Goal: Task Accomplishment & Management: Use online tool/utility

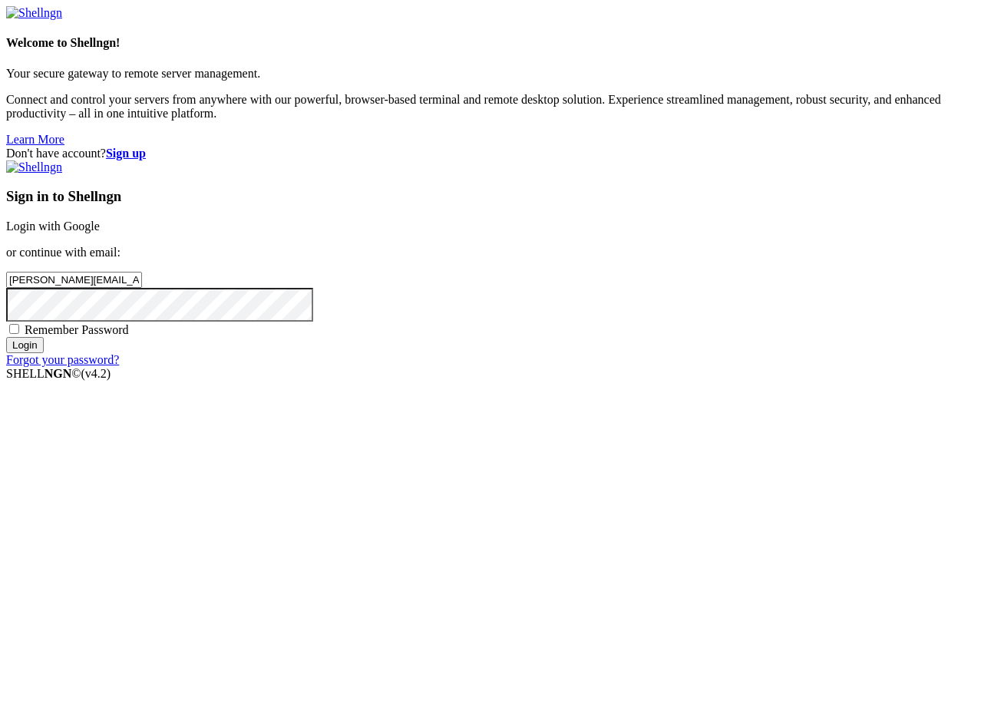
click at [44, 353] on input "Login" at bounding box center [25, 345] width 38 height 16
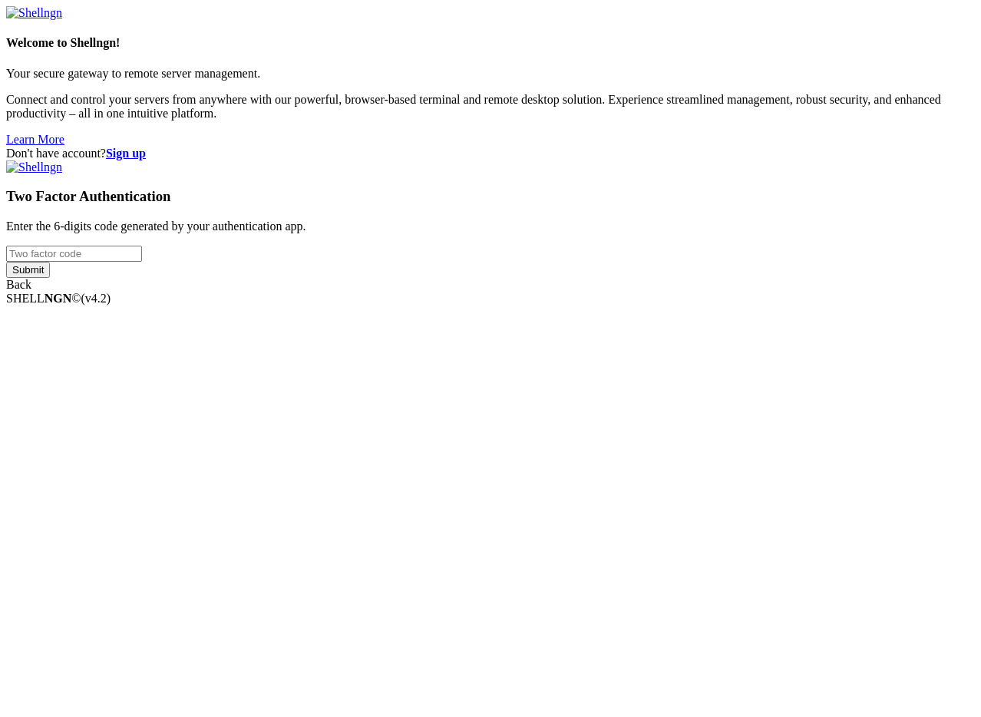
click at [142, 262] on input "number" at bounding box center [74, 254] width 136 height 16
type input "098653"
click at [6, 262] on input "Submit" at bounding box center [28, 270] width 44 height 16
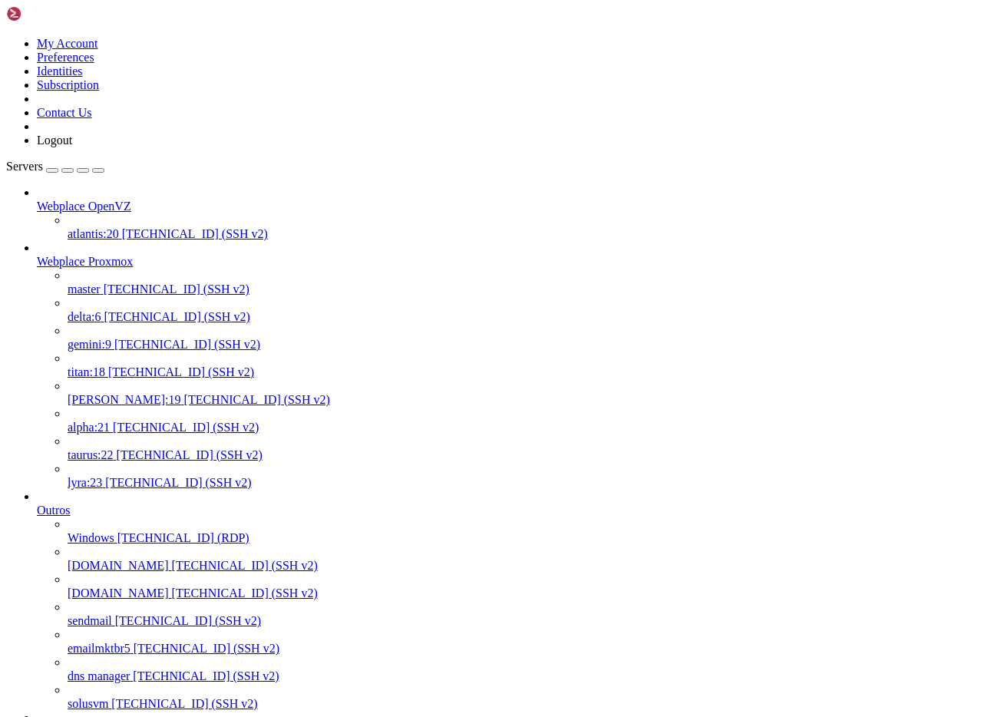
click at [82, 310] on span "delta:6" at bounding box center [85, 316] width 34 height 13
drag, startPoint x: 82, startPoint y: 249, endPoint x: 114, endPoint y: 239, distance: 33.7
click at [82, 310] on span "delta:6" at bounding box center [85, 316] width 34 height 13
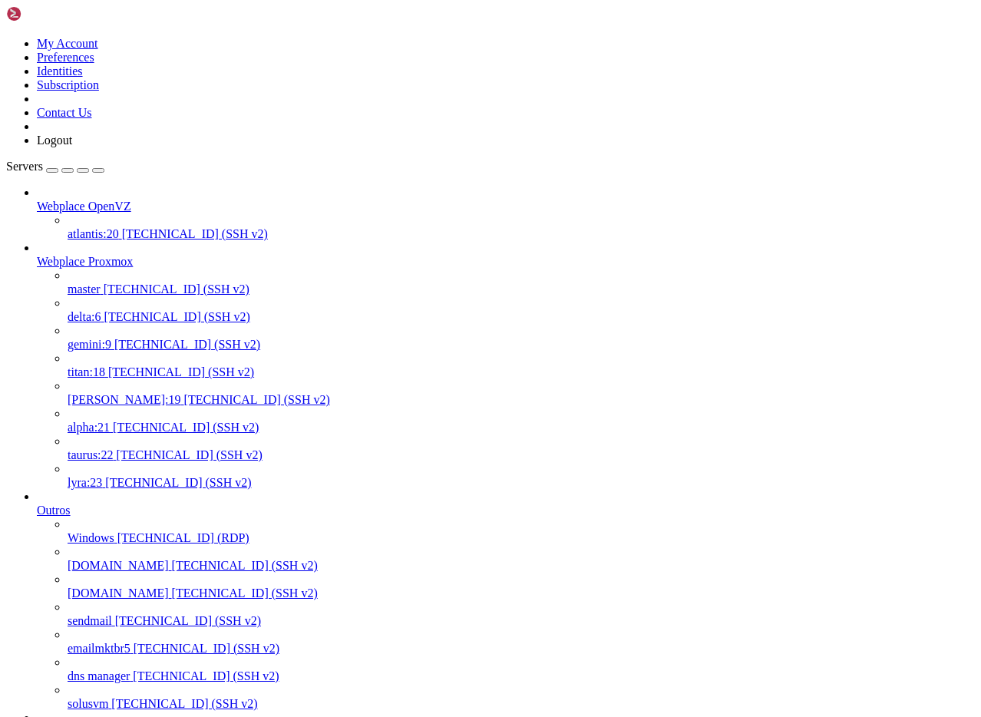
click at [107, 421] on span "alpha:21" at bounding box center [89, 427] width 42 height 13
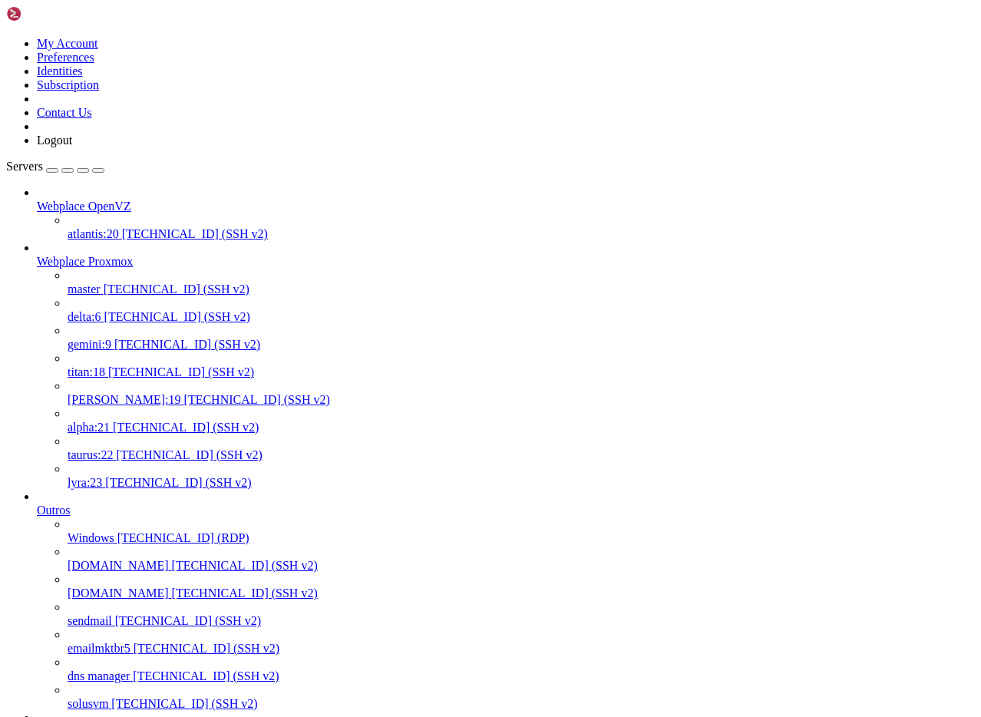
drag, startPoint x: 602, startPoint y: 3134, endPoint x: 51, endPoint y: 2985, distance: 569.9
copy div "[root@alpha ~]# ps aux | grep backup root 1037662 0.0 0.6 620788 117336 ? SN [D…"
drag, startPoint x: 593, startPoint y: 3270, endPoint x: 15, endPoint y: 3263, distance: 578.7
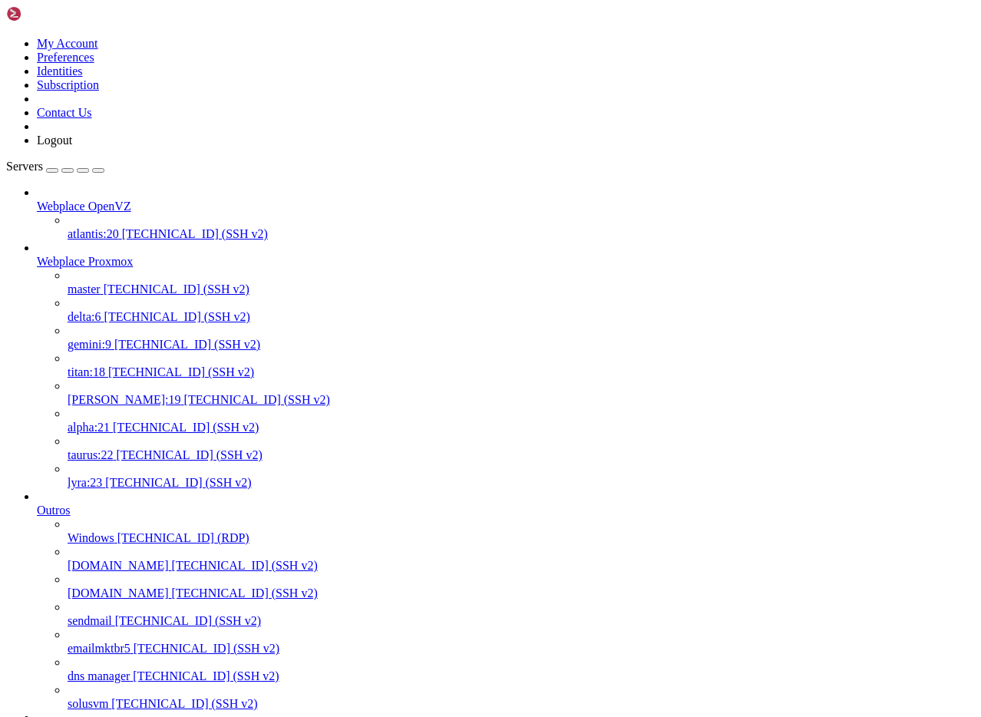
copy div "[root@alpha ~]# ps aux | grep backup root 2886012 0.0 0.0 221936 940 pts/3 S+ 0…"
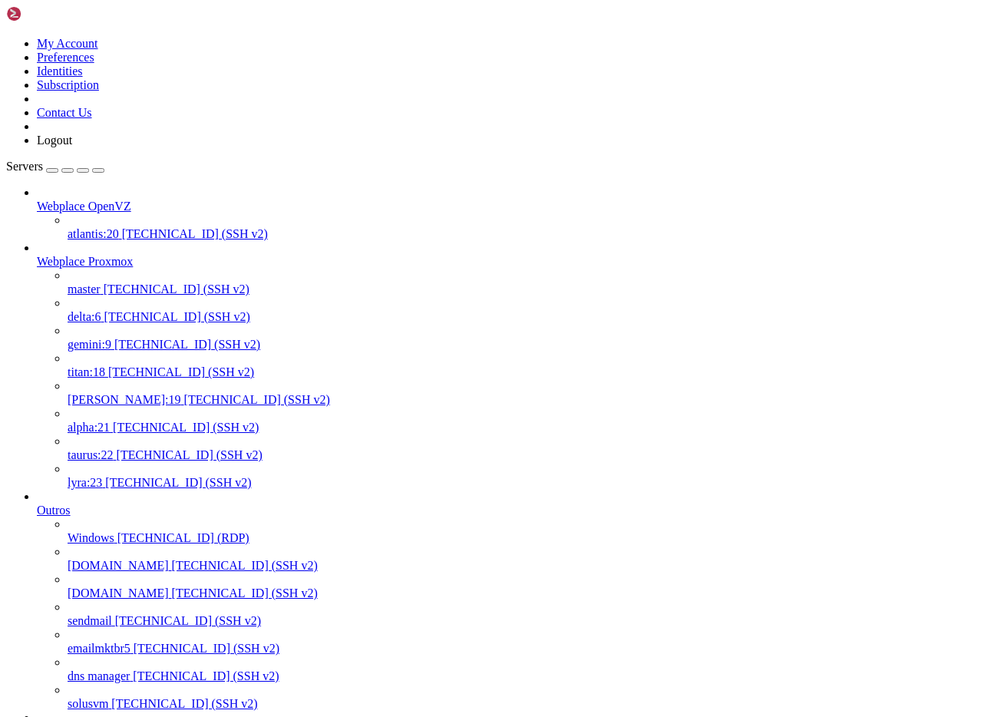
scroll to position [678, 0]
